Goal: Communication & Community: Answer question/provide support

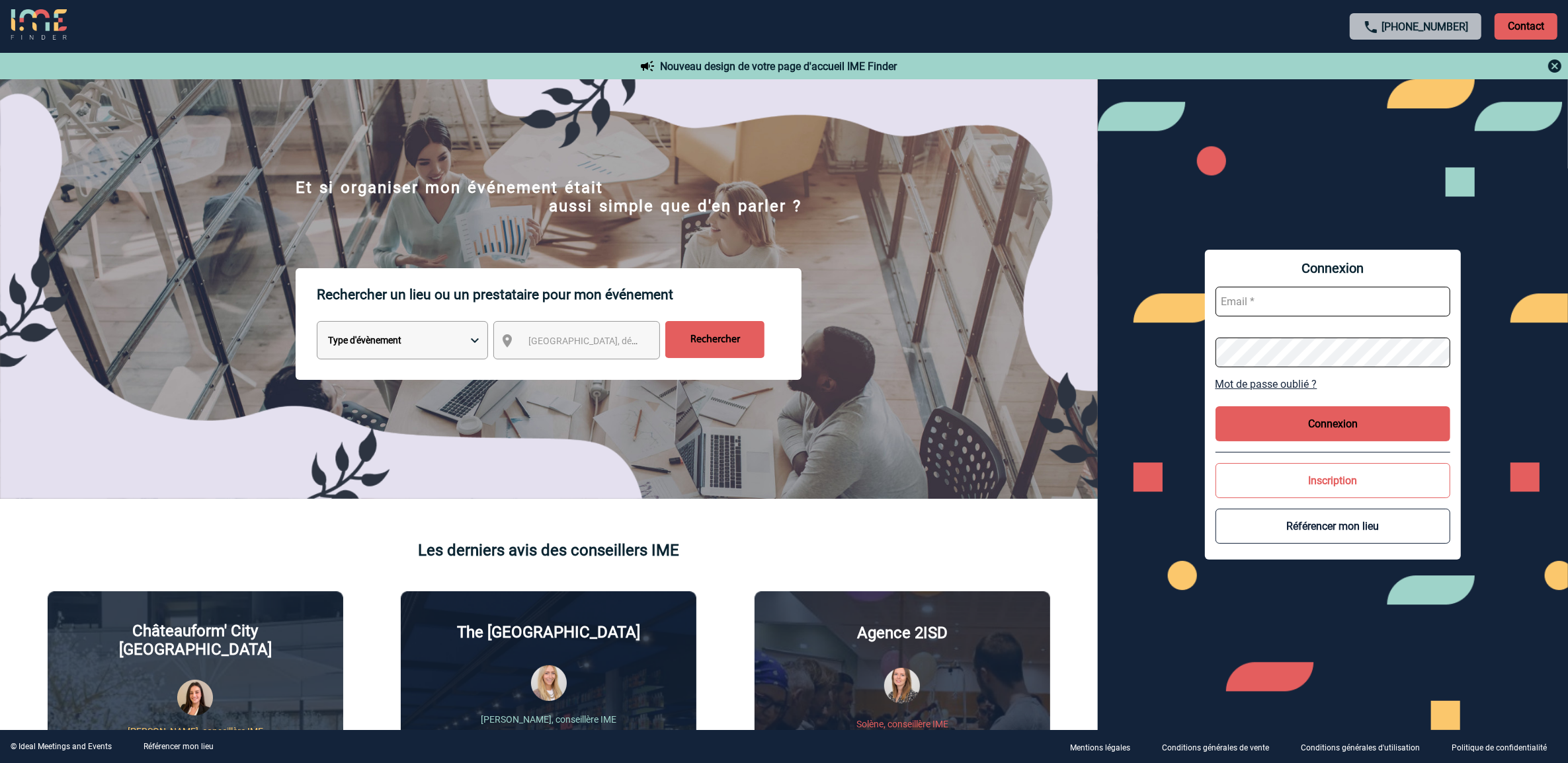
click at [1283, 298] on input "text" at bounding box center [1333, 302] width 235 height 30
type input "marieclaude.hesnard@sogeti.com"
click at [1347, 428] on button "Connexion" at bounding box center [1333, 424] width 235 height 35
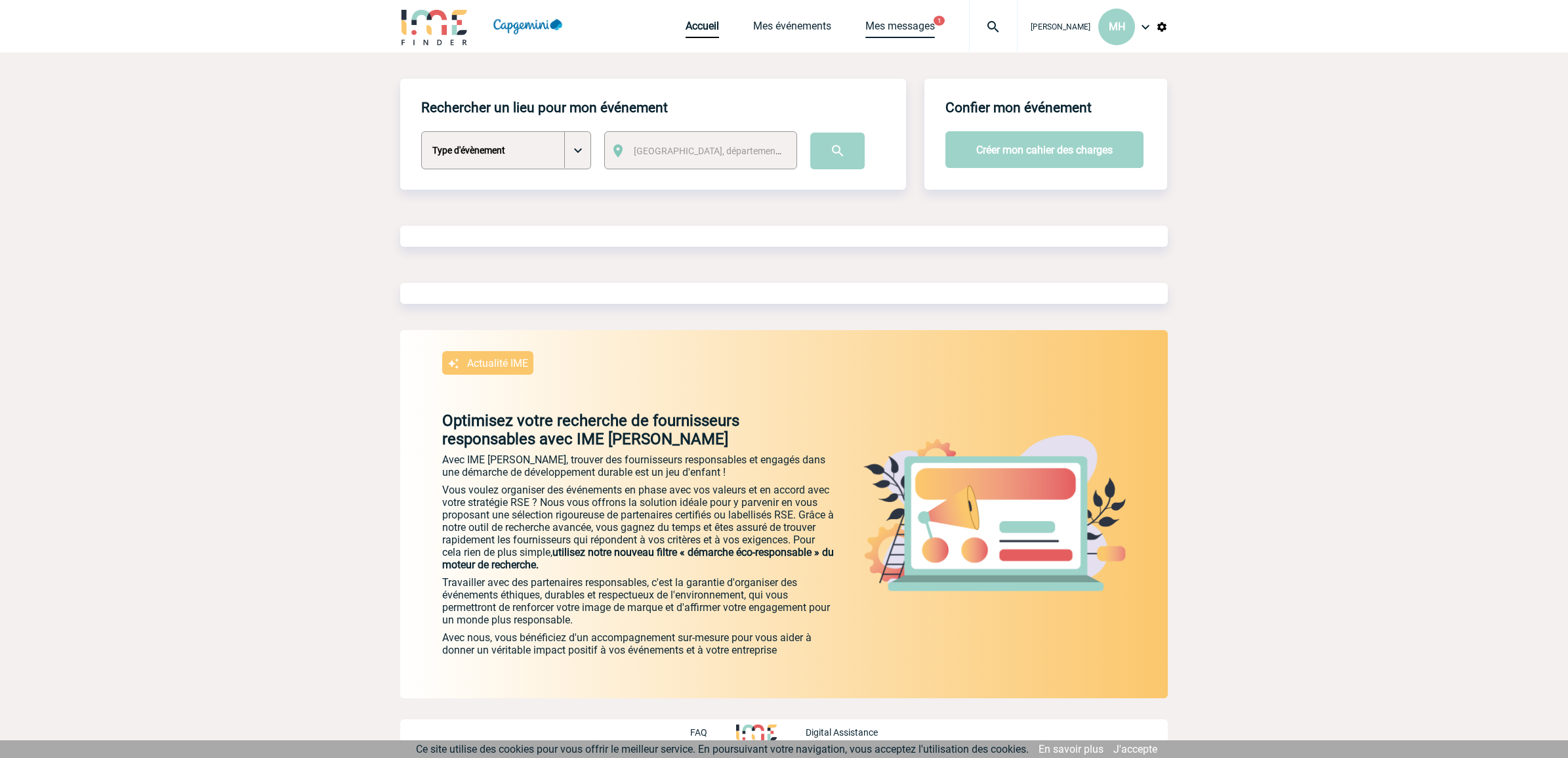
click at [868, 21] on link "Mes messages" at bounding box center [900, 28] width 70 height 18
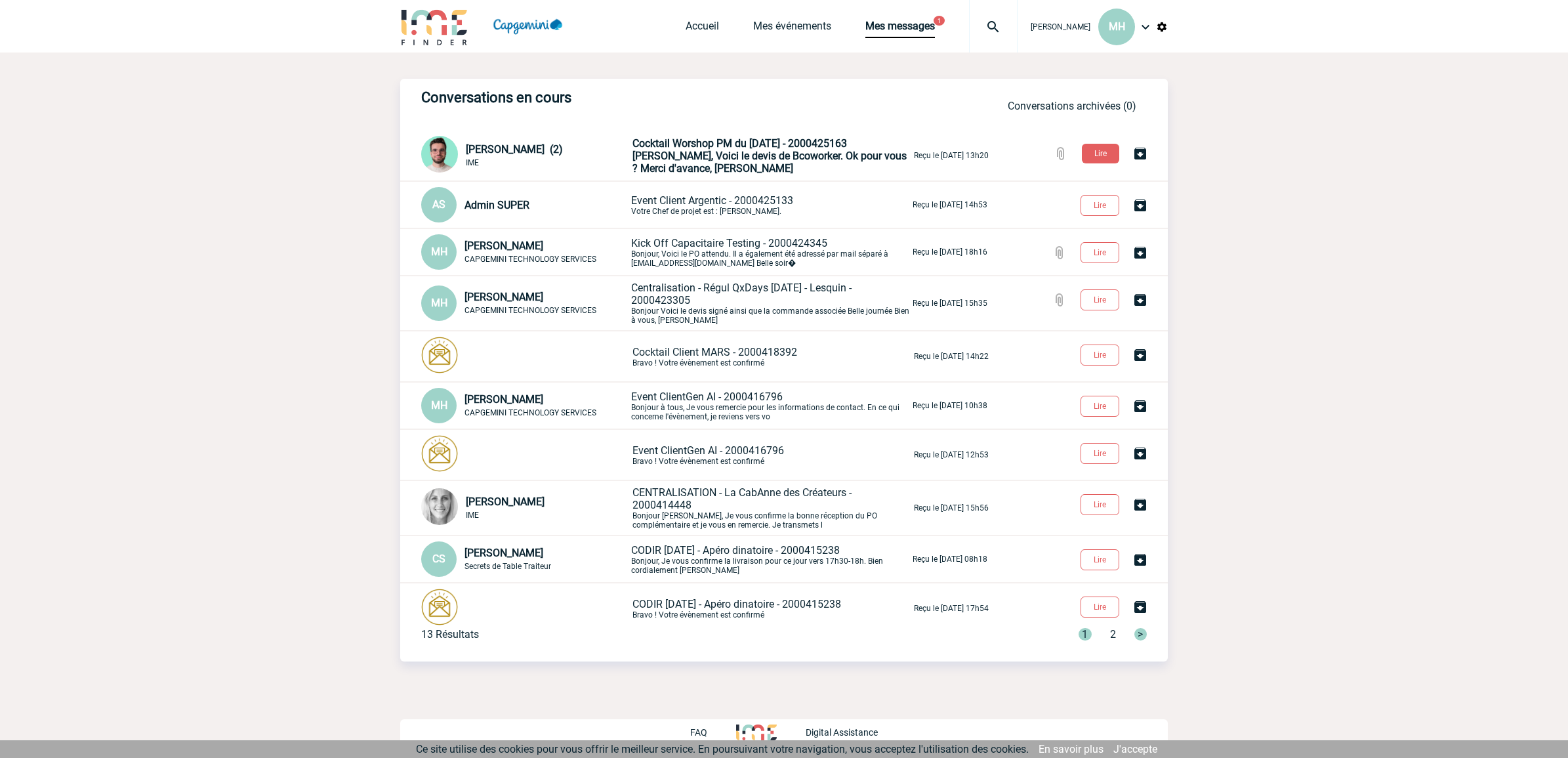
click at [665, 154] on span "[PERSON_NAME], Voici le devis de Bcoworker. Ok pour vous ? Merci d'avance, [PER…" at bounding box center [770, 162] width 274 height 25
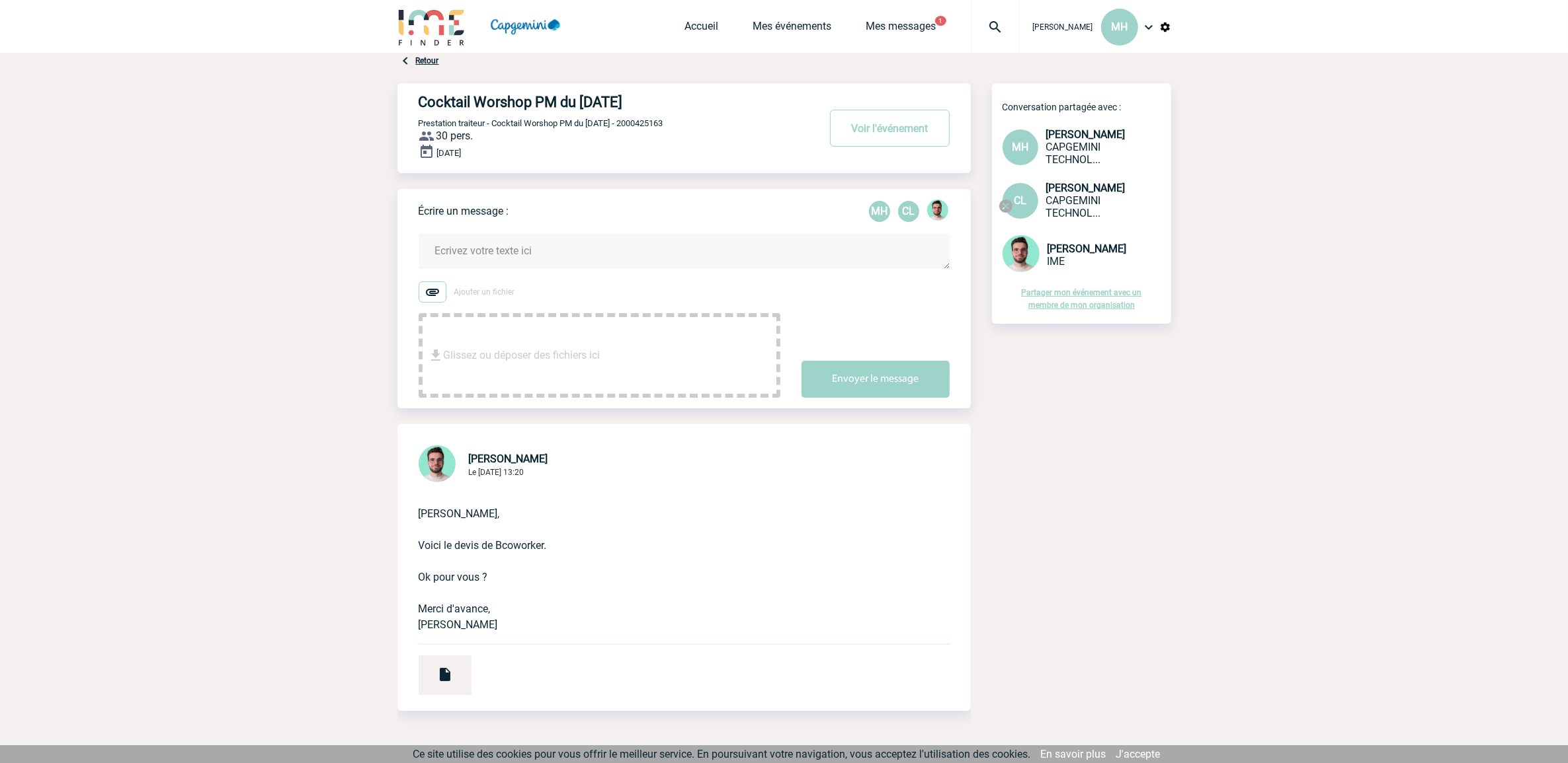
click at [567, 245] on textarea at bounding box center [684, 251] width 531 height 35
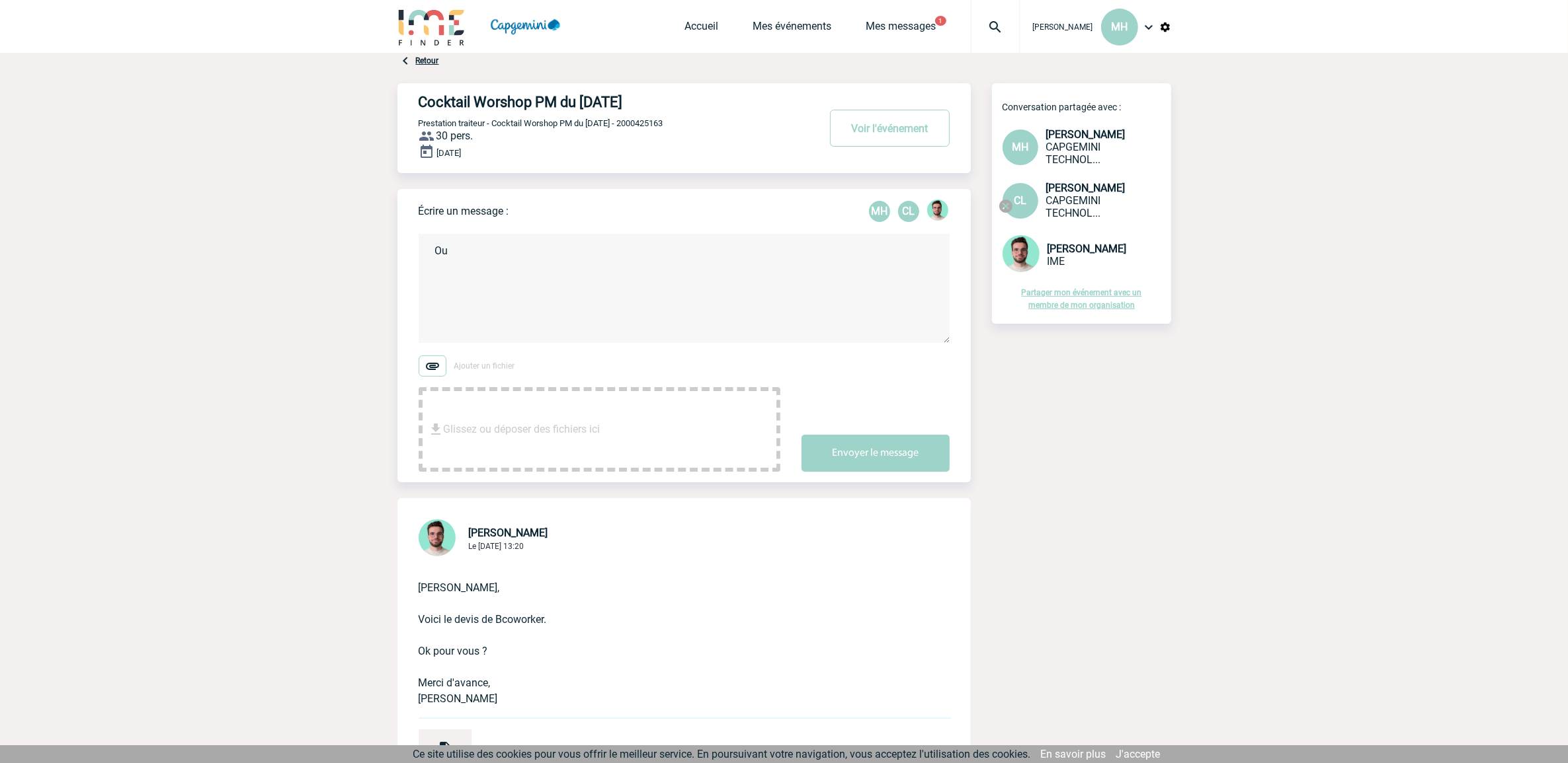
type textarea "O"
type textarea "B"
type textarea "Oui Benjamin nous sommes en phase Envoyez moi rapidement le devis IME je suis e…"
click at [896, 450] on button "Envoyer le message" at bounding box center [875, 453] width 148 height 37
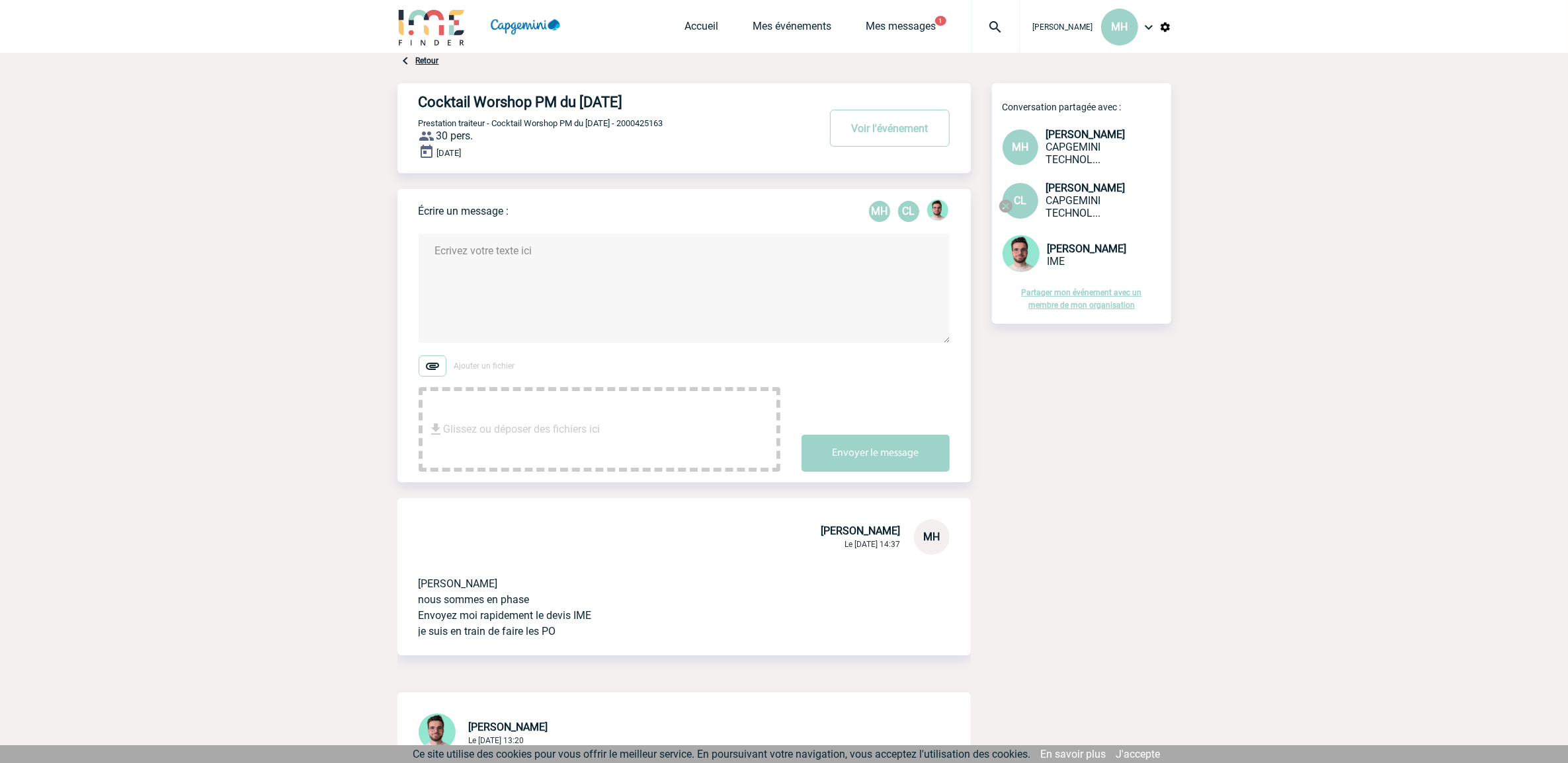
click at [558, 276] on textarea at bounding box center [684, 288] width 531 height 109
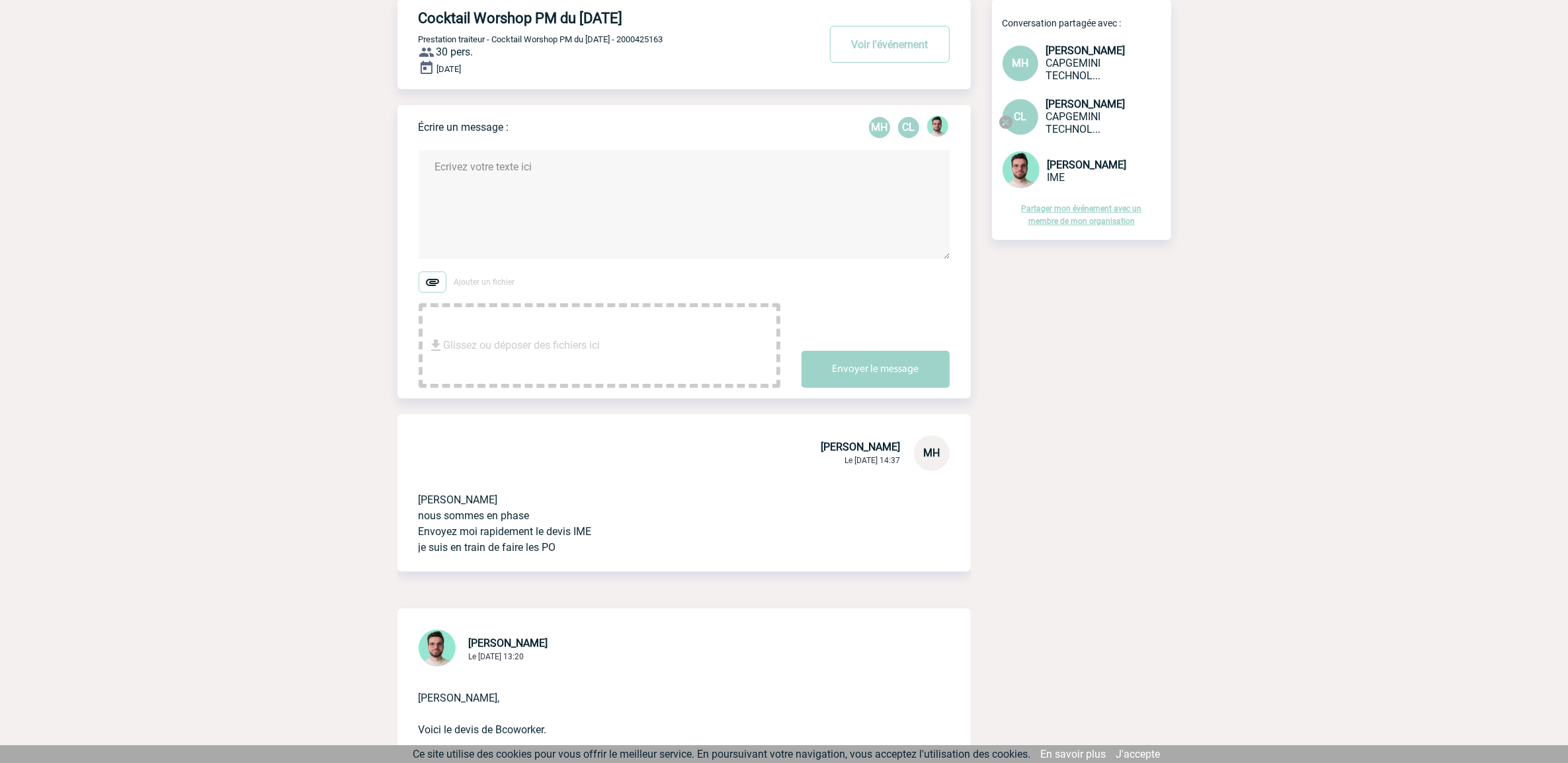
scroll to position [83, 0]
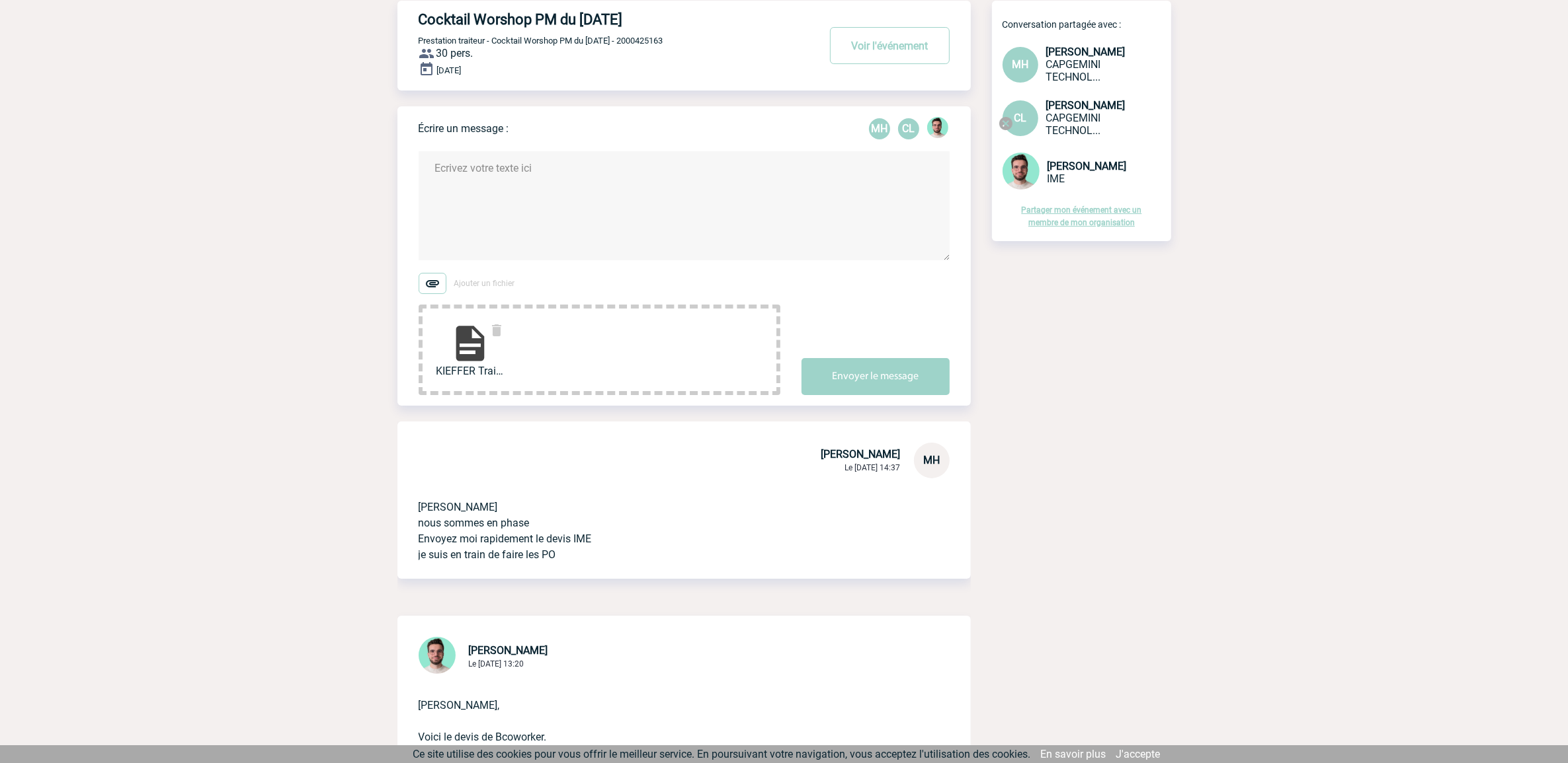
click at [432, 286] on img at bounding box center [432, 283] width 28 height 21
click at [0, 0] on input "Ajouter un fichier" at bounding box center [0, 0] width 0 height 0
click at [540, 179] on textarea at bounding box center [684, 206] width 531 height 109
paste textarea "#1345572 Event PM du 04.09.2025 - Devis PRO450547 - Cocktail dinatoire 30 pers.…"
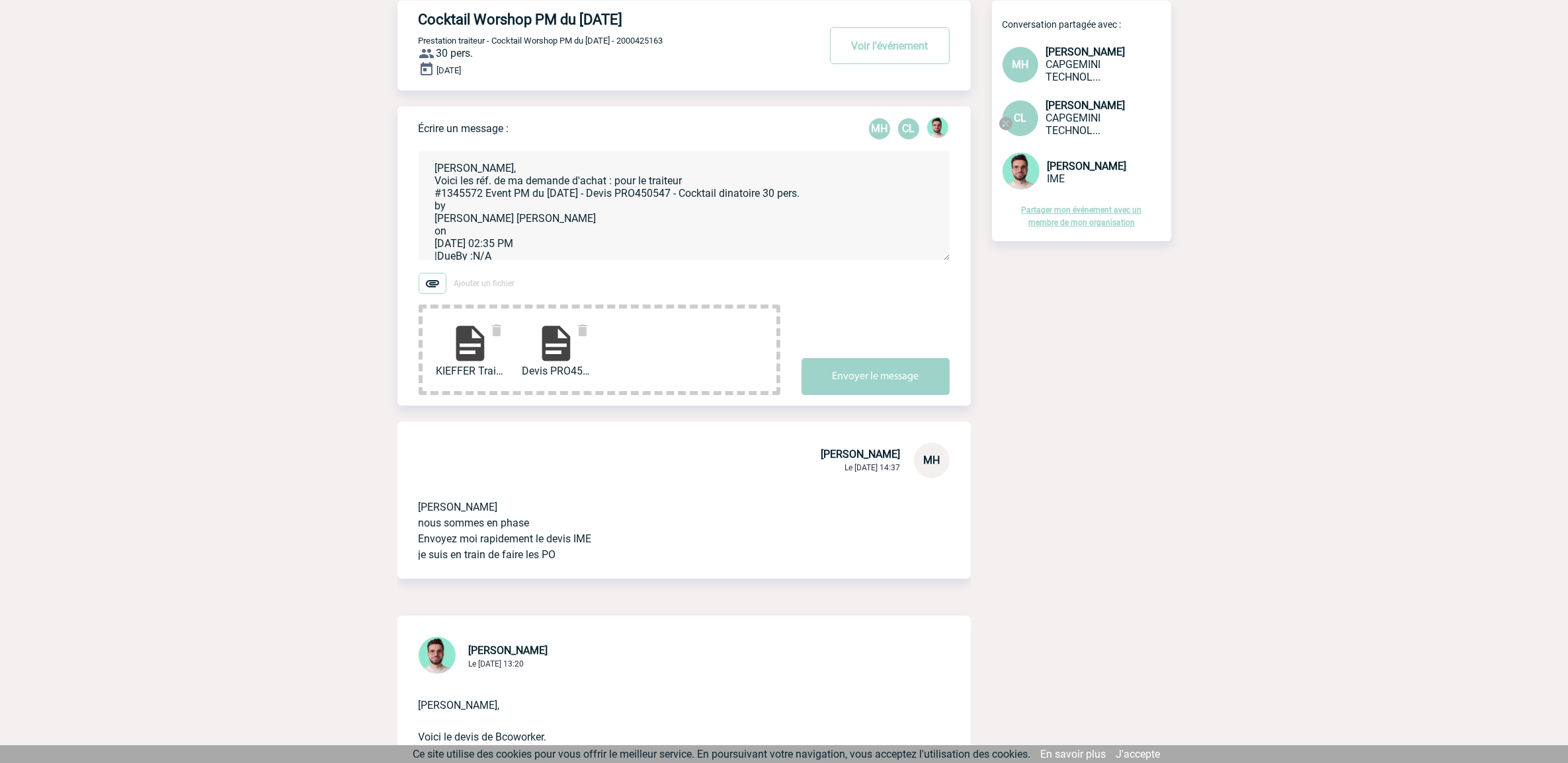
scroll to position [1, 0]
drag, startPoint x: 448, startPoint y: 206, endPoint x: 467, endPoint y: 204, distance: 19.1
click at [451, 206] on textarea "Benjamin, Voici les réf. de ma demande d'achat : pour le traiteur #1345572 Even…" at bounding box center [684, 206] width 531 height 109
click at [705, 209] on textarea "Benjamin, Voici les réf. de ma demande d'achat : pour le traiteur #1345572 Even…" at bounding box center [684, 206] width 531 height 109
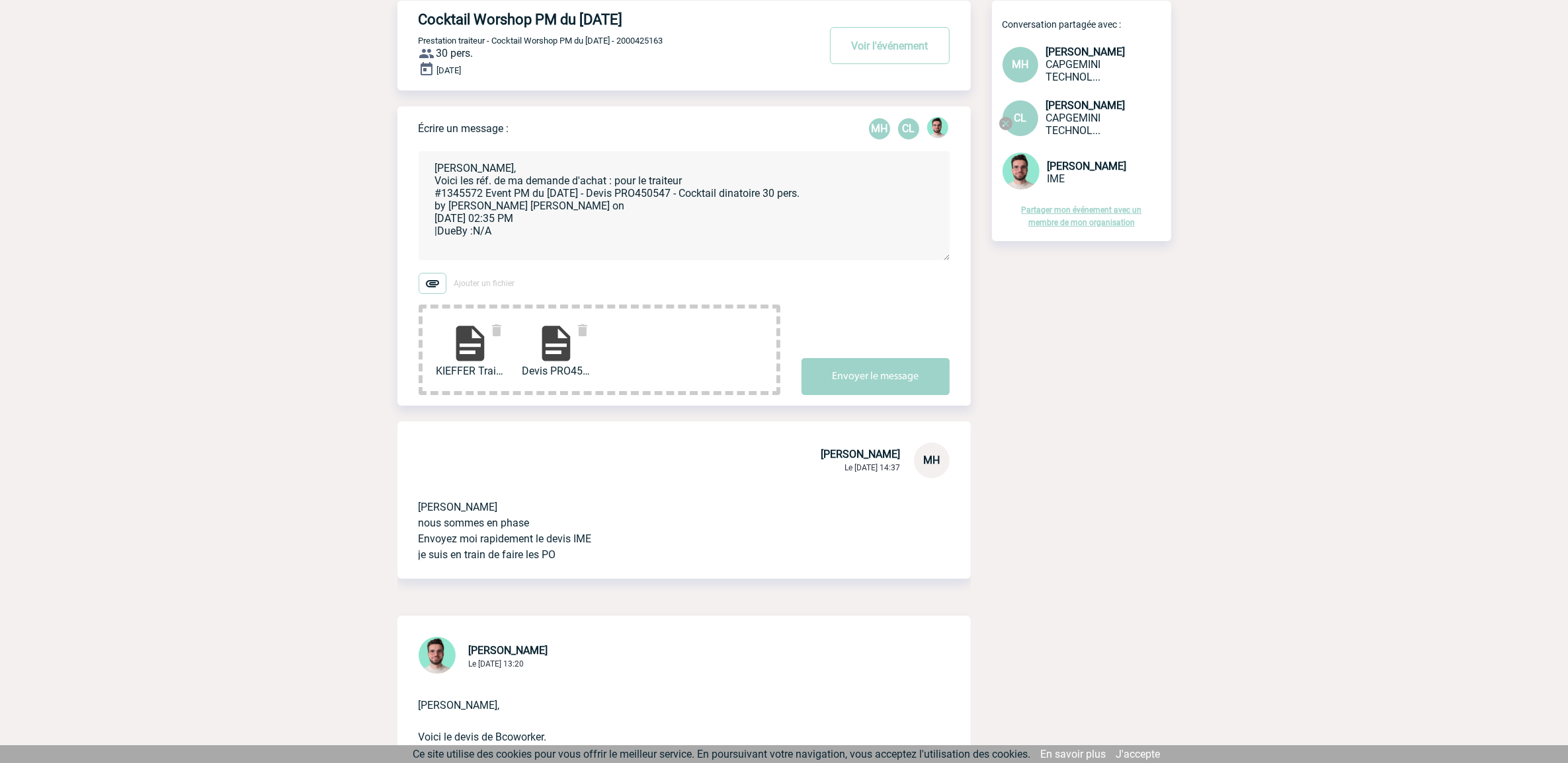
click at [754, 214] on textarea "Benjamin, Voici les réf. de ma demande d'achat : pour le traiteur #1345572 Even…" at bounding box center [684, 206] width 531 height 109
click at [754, 206] on textarea "Benjamin, Voici les réf. de ma demande d'achat : pour le traiteur #1345572 Even…" at bounding box center [684, 206] width 531 height 109
click at [754, 206] on textarea "Benjamin, Voici les réf. de ma demande d'achat : pour le traiteur #1345572 Even…" at bounding box center [684, 206] width 531 height 109
click at [690, 177] on textarea "Benjamin, Voici les réf. de ma demande d'achat : pour le traiteur #1345572 Even…" at bounding box center [684, 206] width 531 height 109
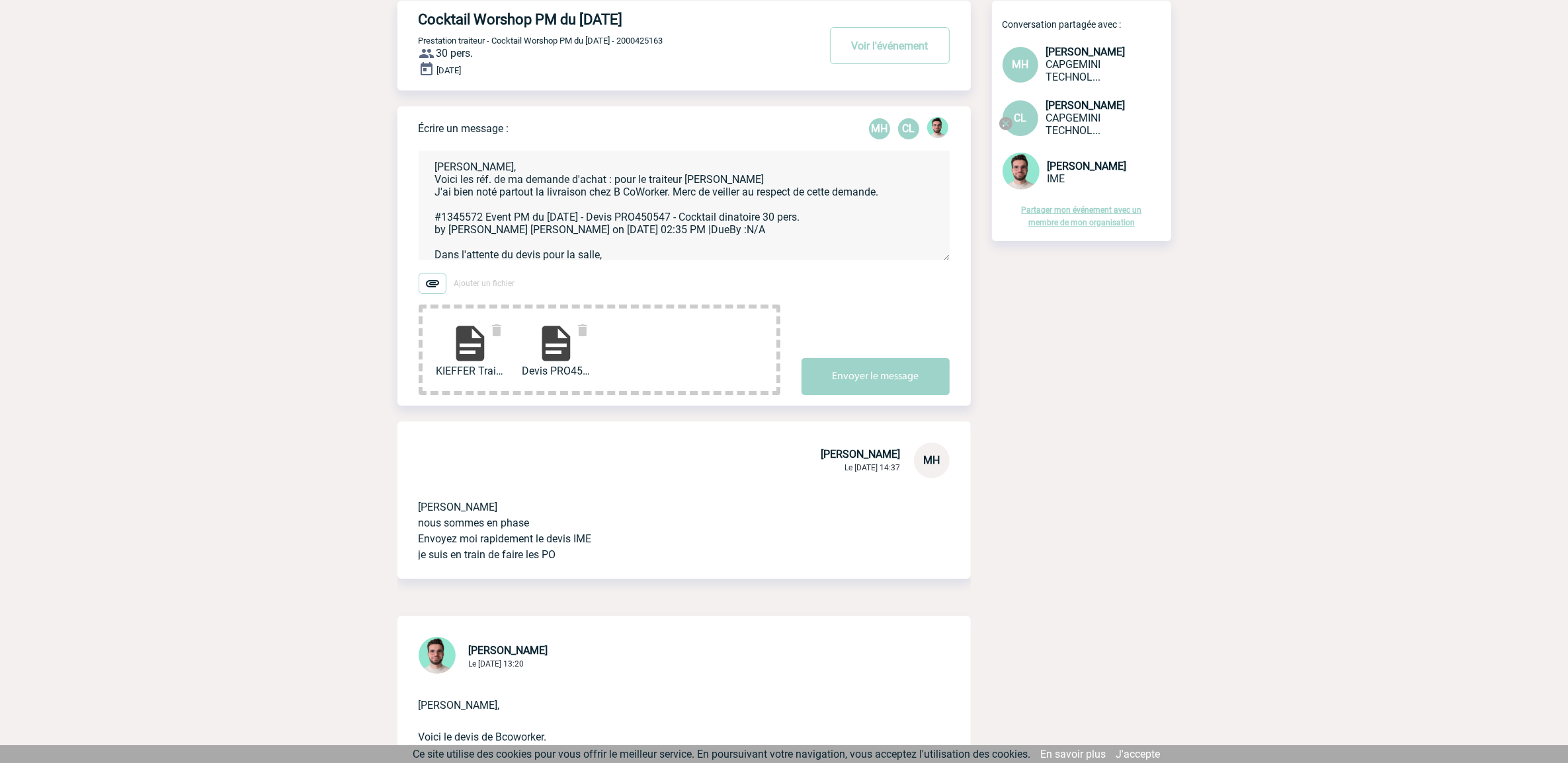
scroll to position [14, 0]
type textarea "Benjamin, Voici les réf. de ma demande d'achat : pour le traiteur Kieffer J'ai …"
click at [880, 380] on button "Envoyer le message" at bounding box center [875, 376] width 148 height 37
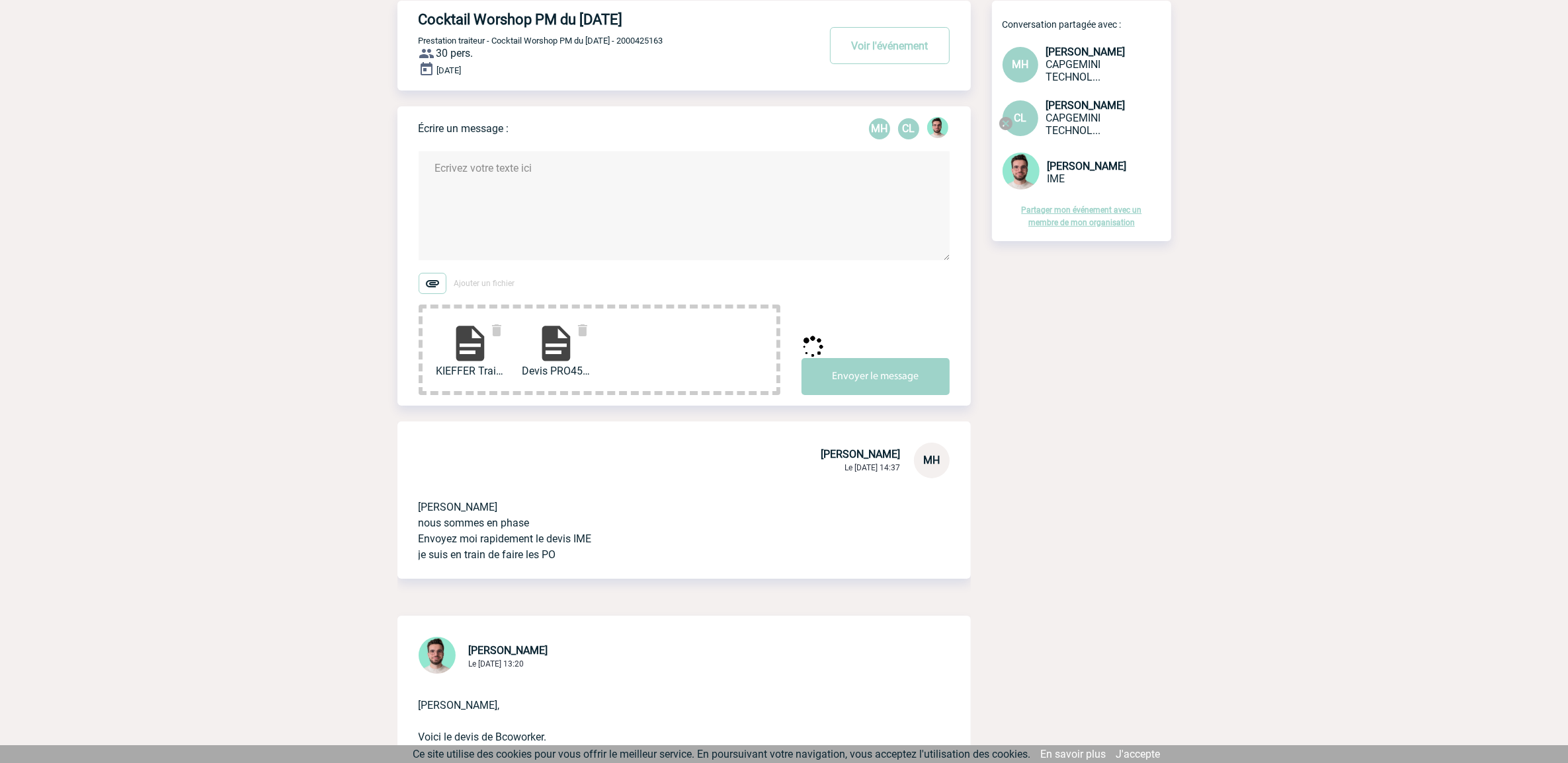
scroll to position [0, 0]
